Goal: Task Accomplishment & Management: Complete application form

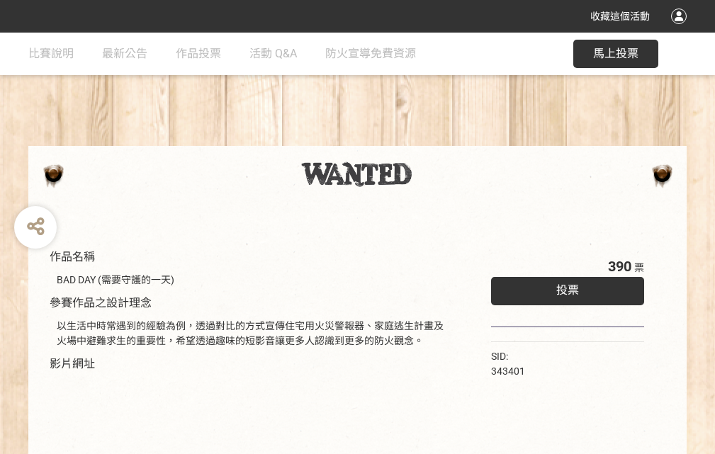
click at [681, 30] on div "收藏這個活動" at bounding box center [357, 16] width 715 height 33
click at [443, 140] on div "作品名稱 BAD DAY (需要守護的一天) 參賽作品之設計理念 以生活中時常遇到的經驗為例，透過對比的方式宣傳住宅用火災警報器、家庭逃生計畫及火場中避難求生…" at bounding box center [357, 331] width 715 height 596
click at [564, 287] on span "投票" at bounding box center [568, 290] width 23 height 13
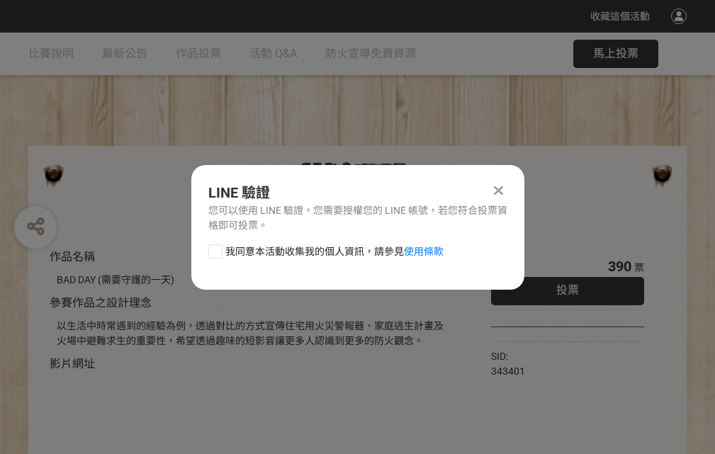
click at [214, 249] on div at bounding box center [215, 252] width 14 height 14
checkbox input "true"
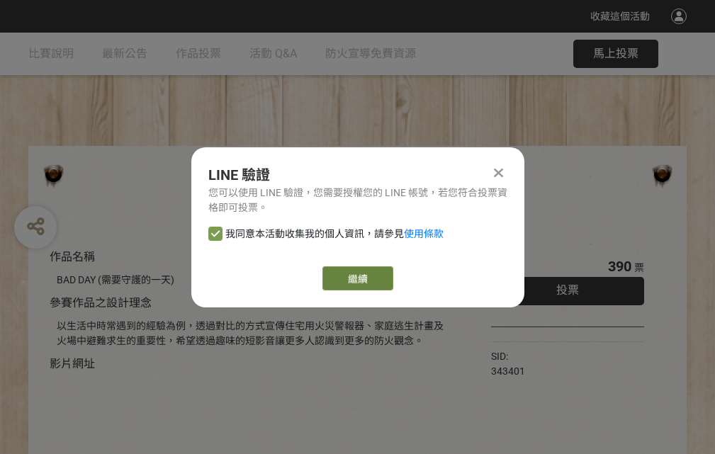
click at [357, 279] on link "繼續" at bounding box center [358, 279] width 71 height 24
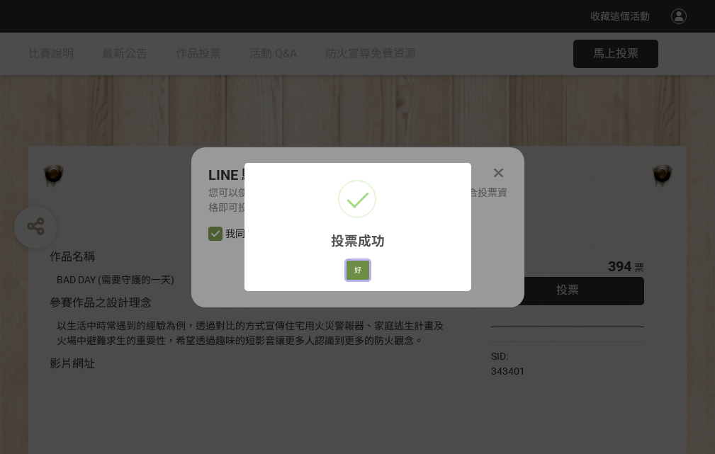
click at [354, 268] on button "好" at bounding box center [358, 271] width 23 height 20
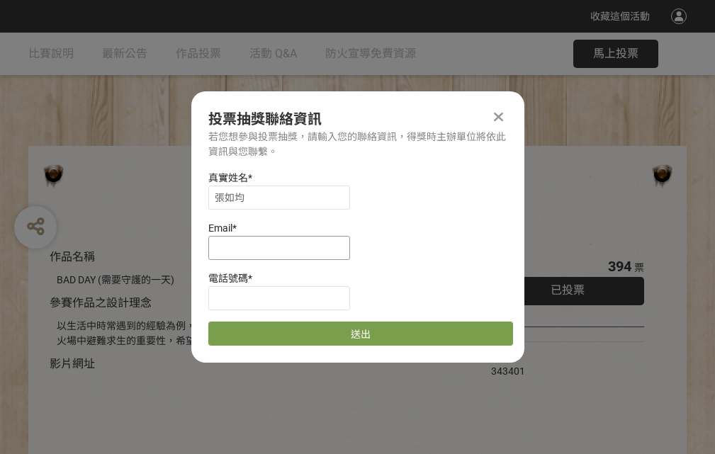
click at [284, 247] on input at bounding box center [279, 248] width 142 height 24
type input "[EMAIL_ADDRESS][DOMAIN_NAME]"
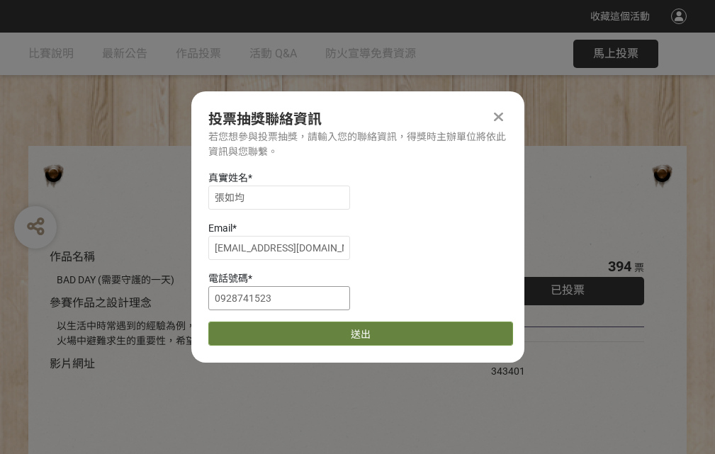
type input "0928741523"
click at [249, 329] on button "送出" at bounding box center [360, 334] width 305 height 24
